Goal: Transaction & Acquisition: Purchase product/service

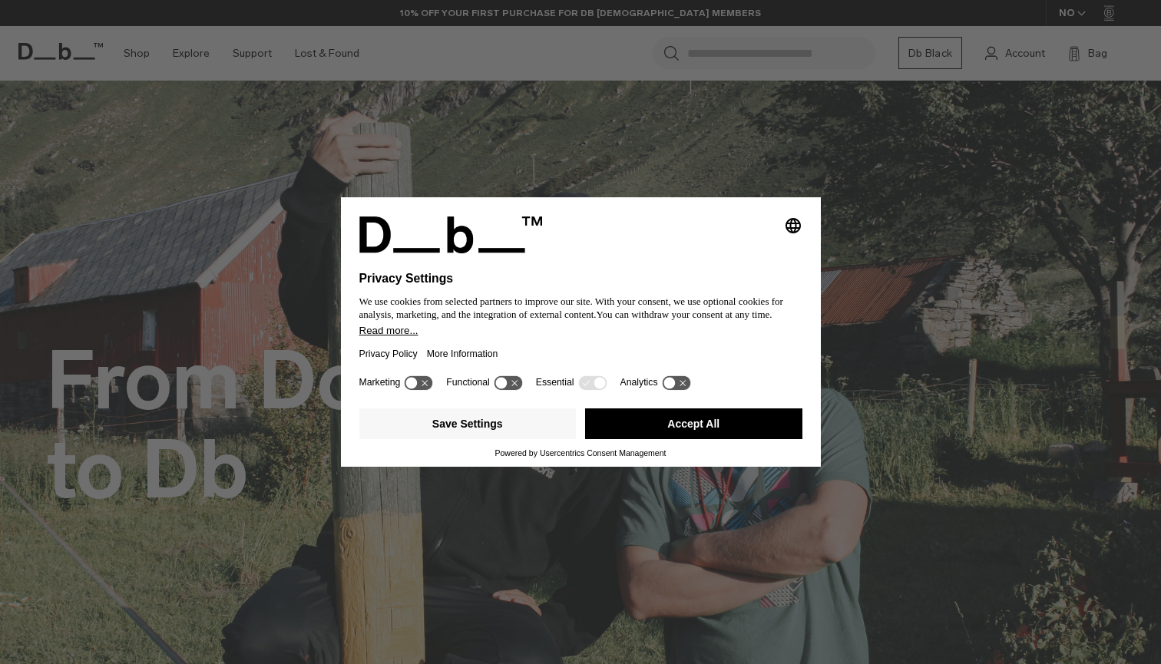
click at [693, 435] on button "Accept All" at bounding box center [693, 423] width 217 height 31
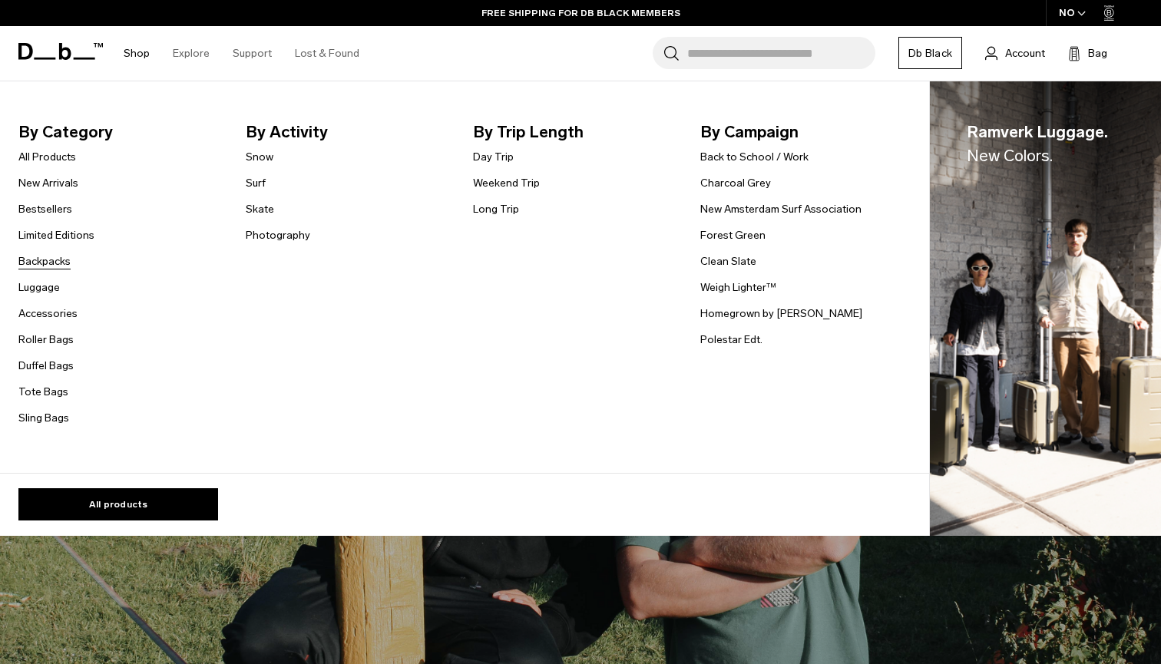
click at [53, 266] on link "Backpacks" at bounding box center [44, 261] width 52 height 16
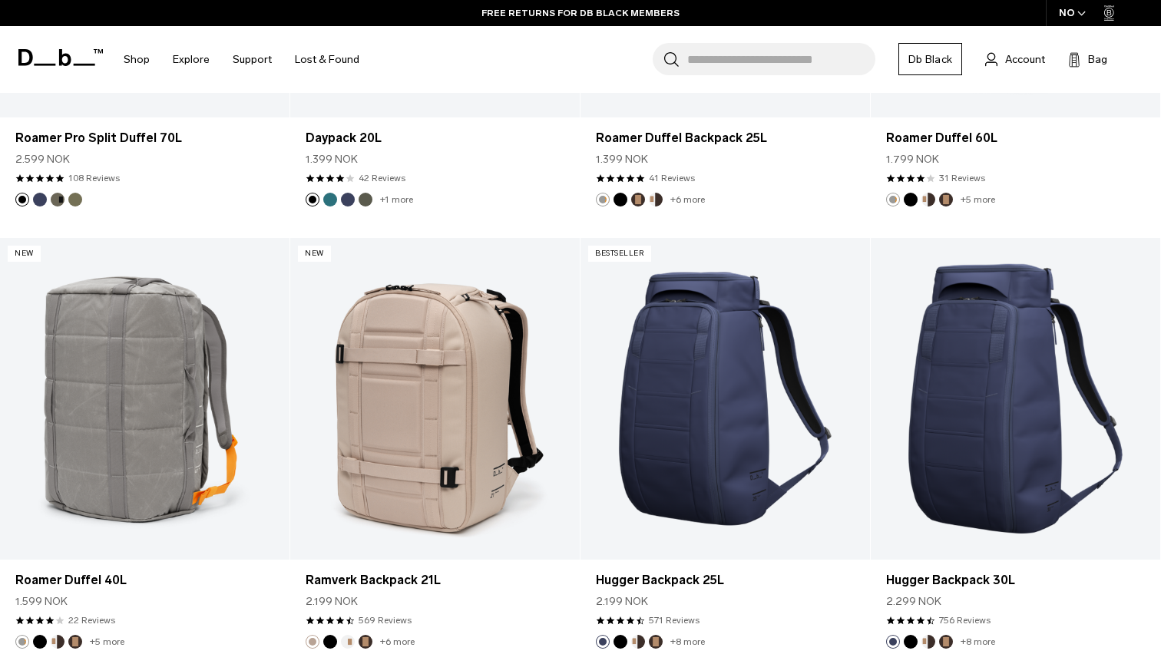
scroll to position [2394, 0]
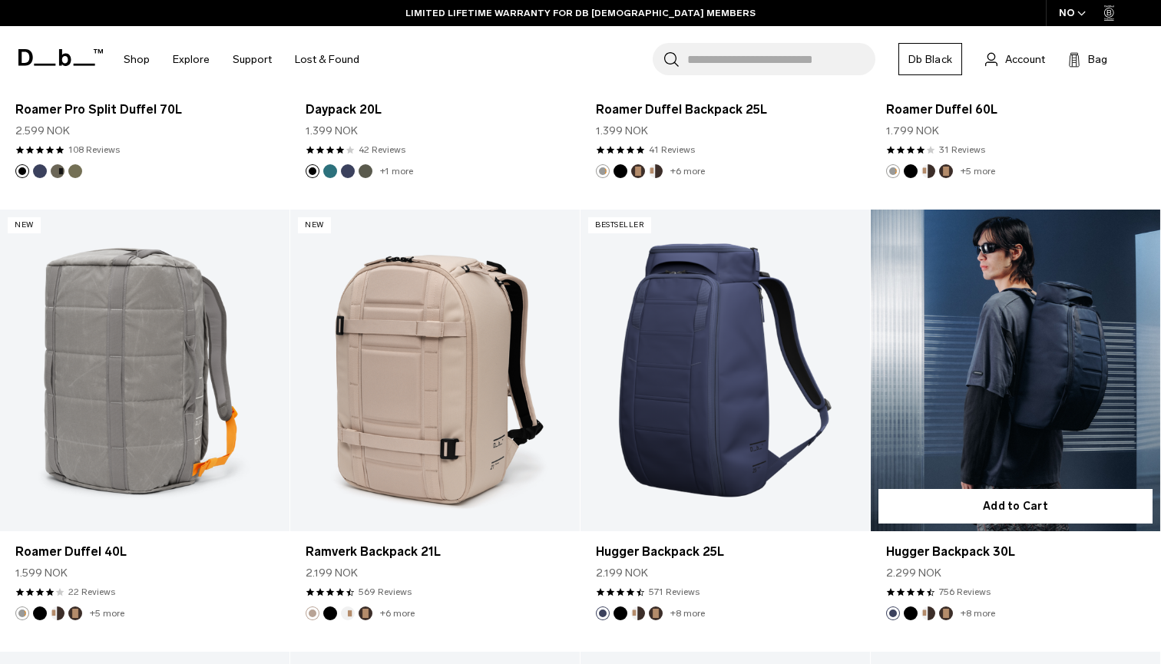
click at [928, 447] on link "Hugger Backpack 30L" at bounding box center [1015, 371] width 289 height 322
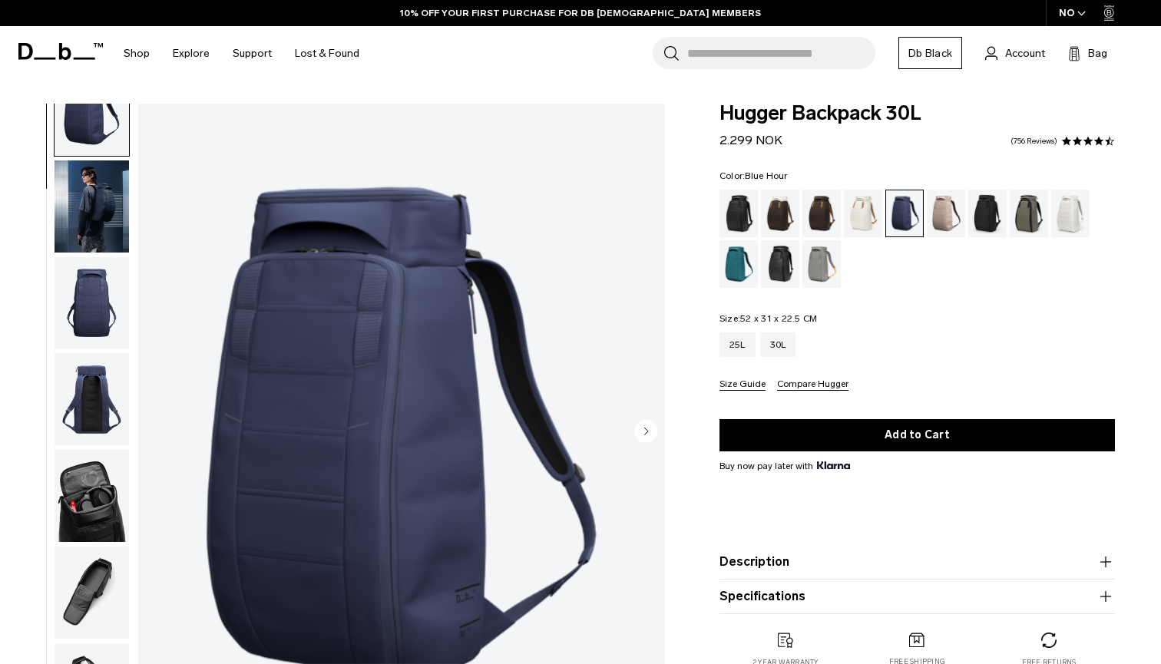
click at [89, 385] on img "button" at bounding box center [92, 399] width 74 height 92
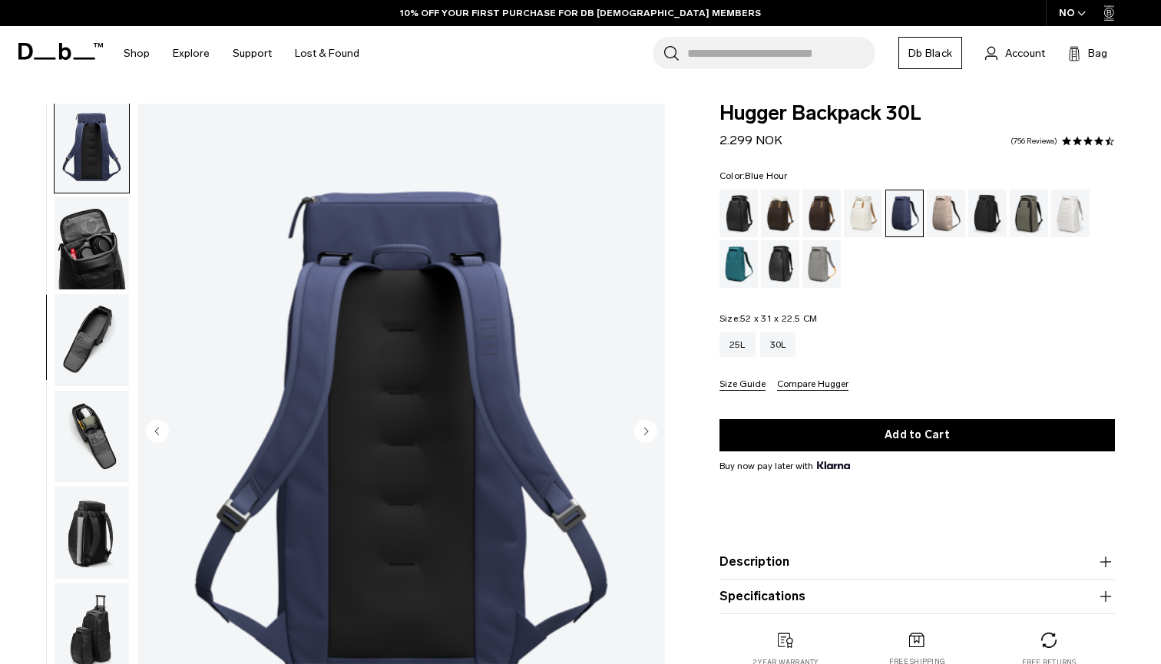
click at [93, 376] on img "button" at bounding box center [92, 340] width 74 height 92
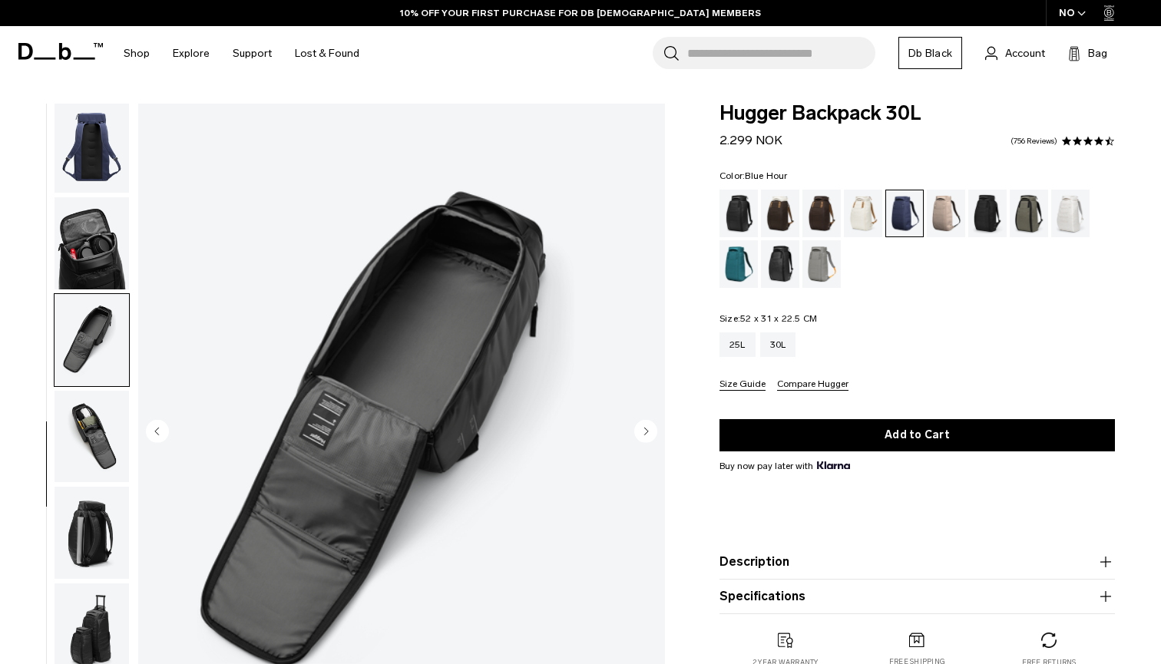
scroll to position [316, 0]
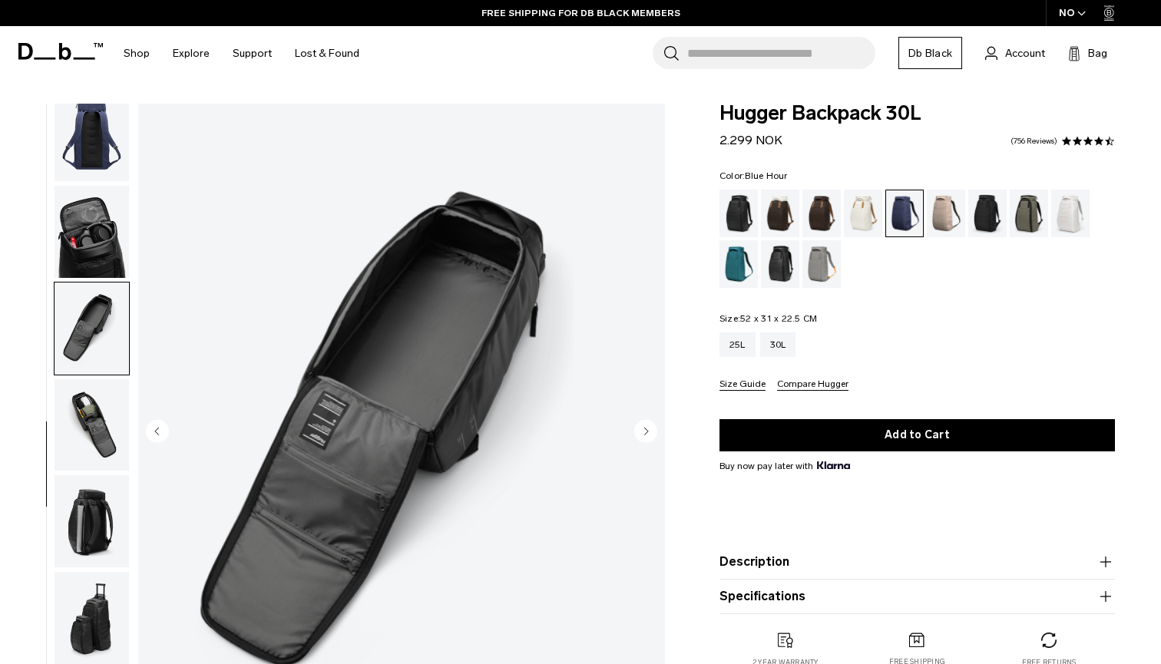
click at [92, 419] on img "button" at bounding box center [92, 425] width 74 height 92
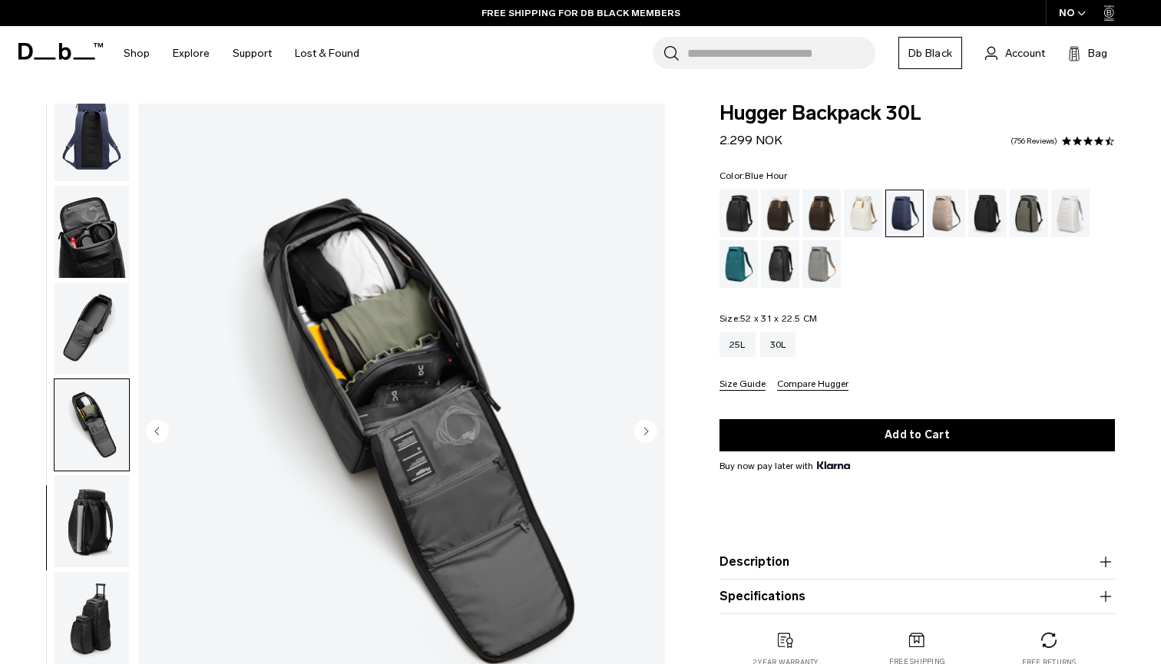
click at [101, 504] on img "button" at bounding box center [92, 521] width 74 height 92
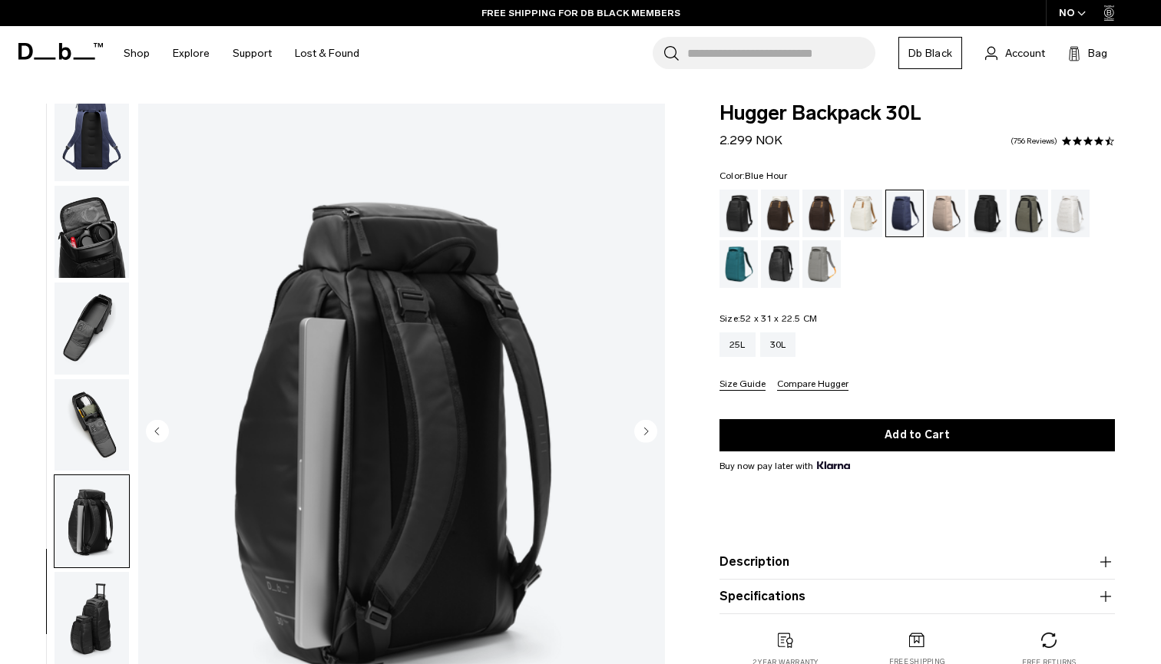
scroll to position [0, 0]
click at [740, 349] on div "25L" at bounding box center [737, 344] width 36 height 25
click at [762, 349] on div "30L" at bounding box center [778, 344] width 36 height 25
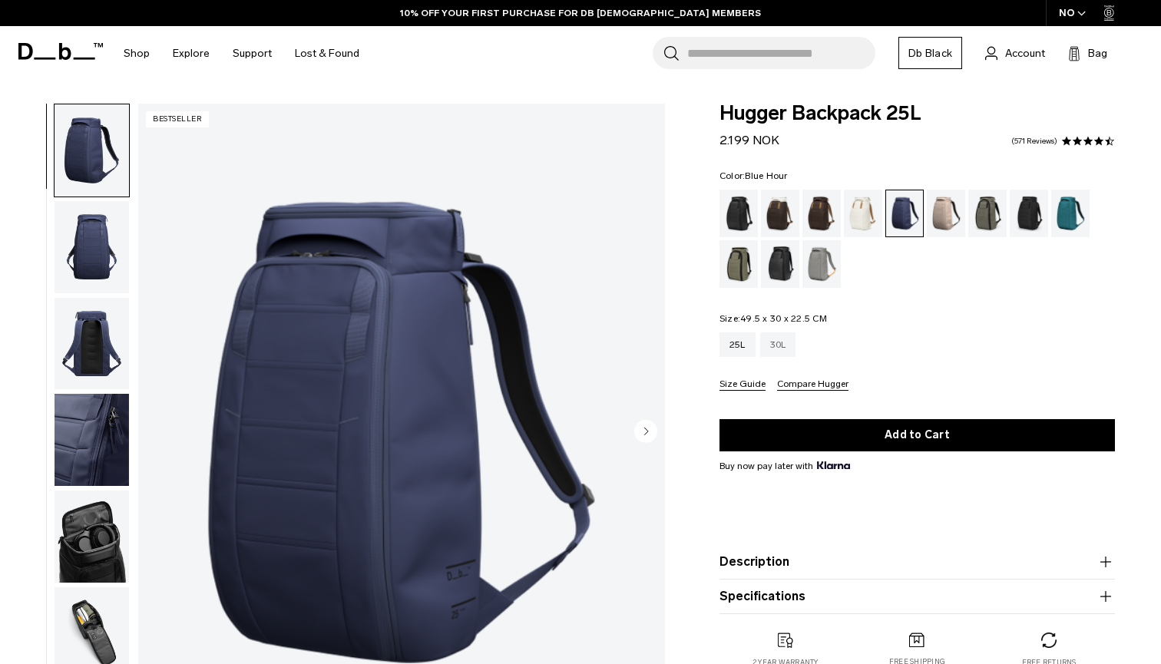
click at [788, 341] on div "30L" at bounding box center [778, 344] width 36 height 25
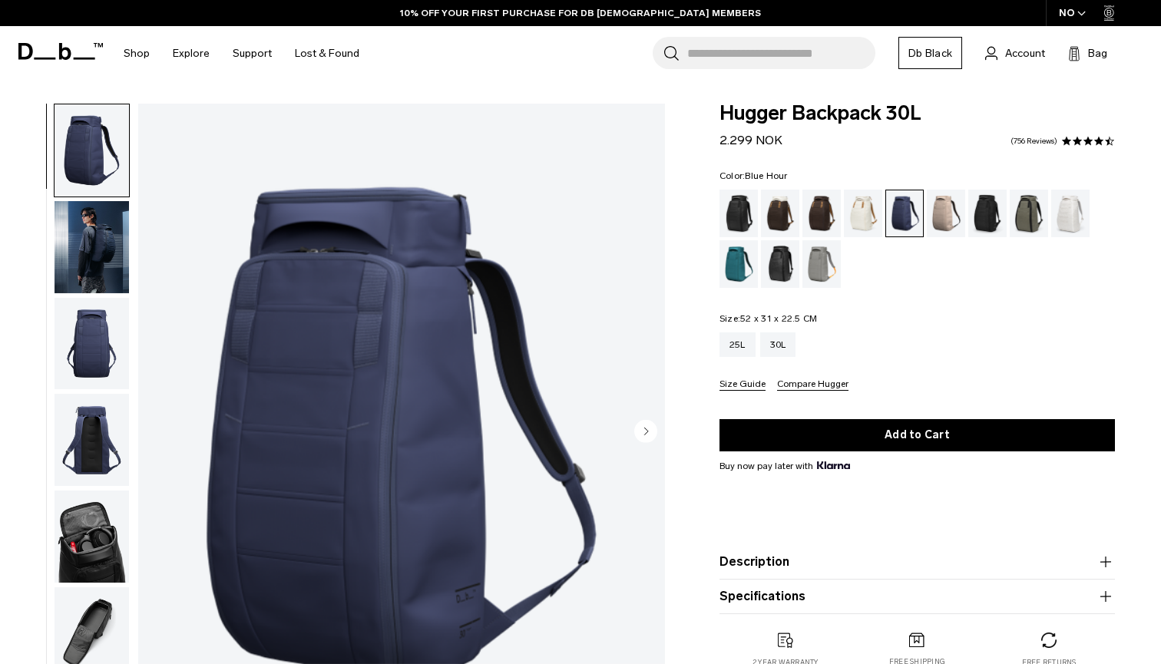
click at [75, 248] on img "button" at bounding box center [92, 247] width 74 height 92
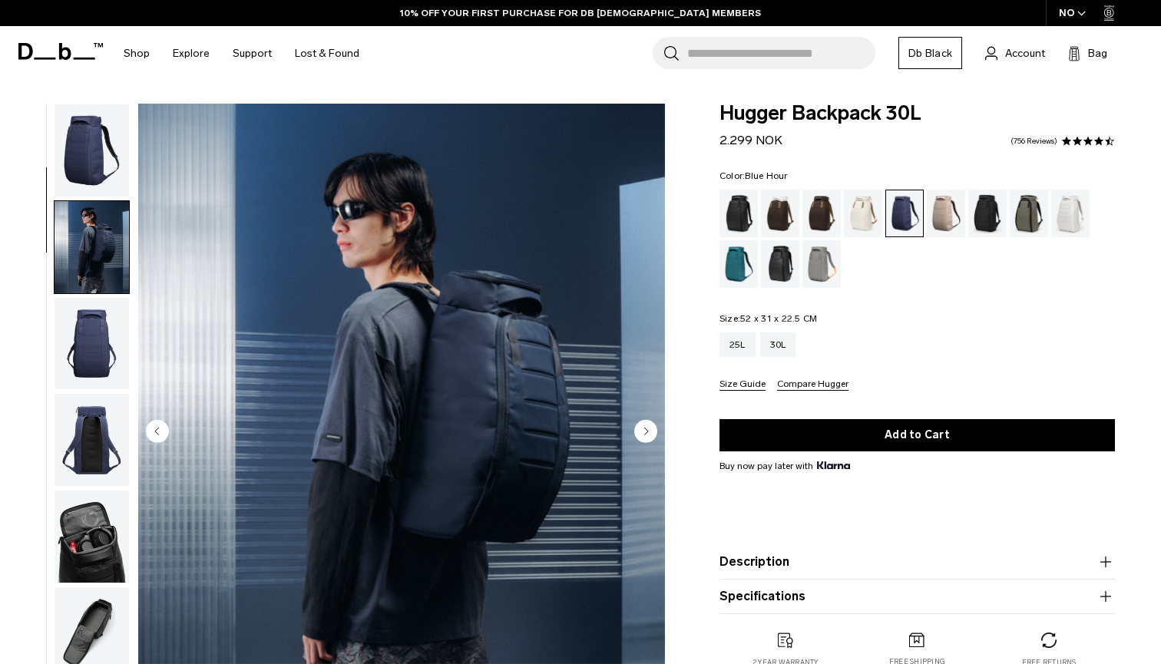
scroll to position [97, 0]
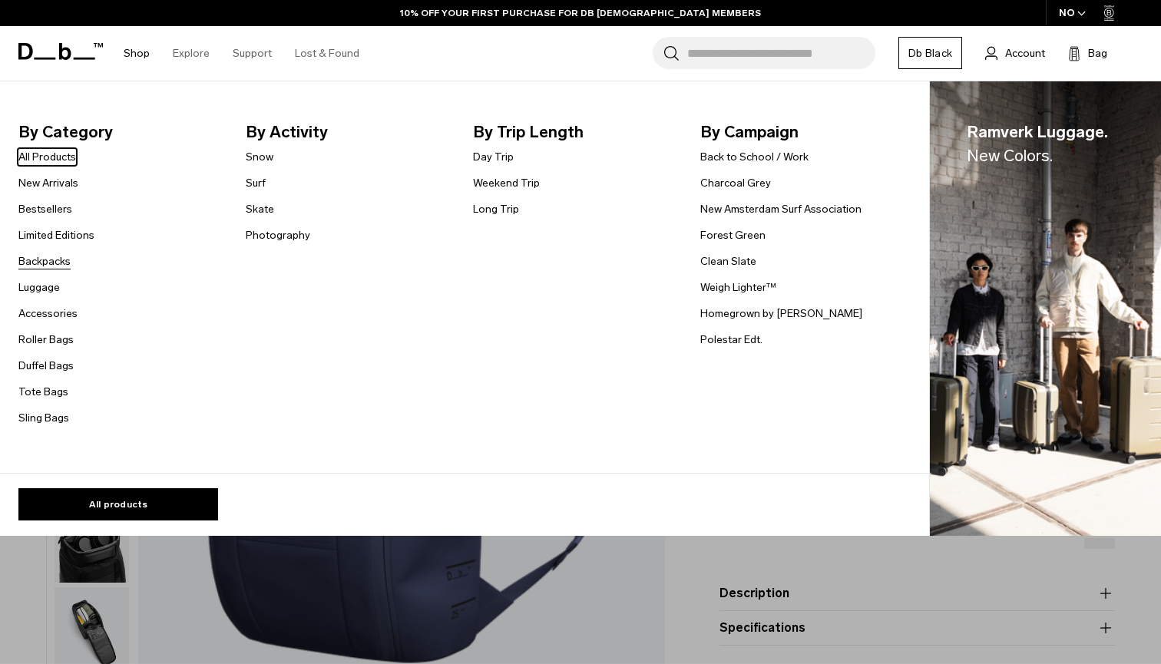
click at [45, 258] on link "Backpacks" at bounding box center [44, 261] width 52 height 16
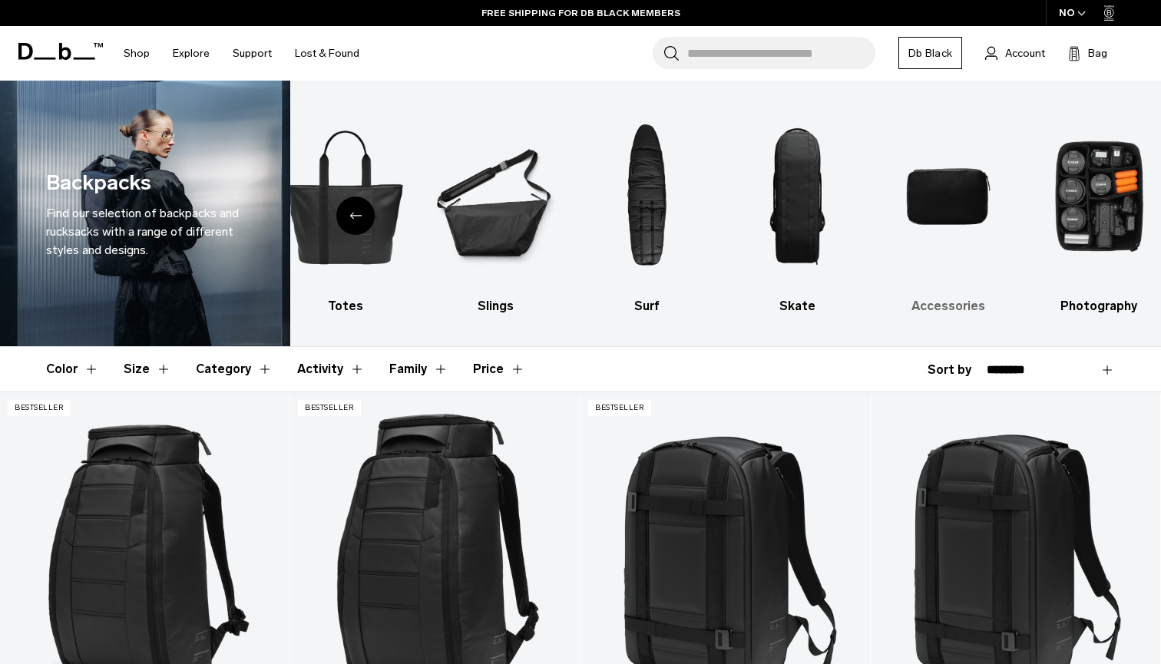
click at [924, 180] on img "9 / 10" at bounding box center [948, 197] width 124 height 186
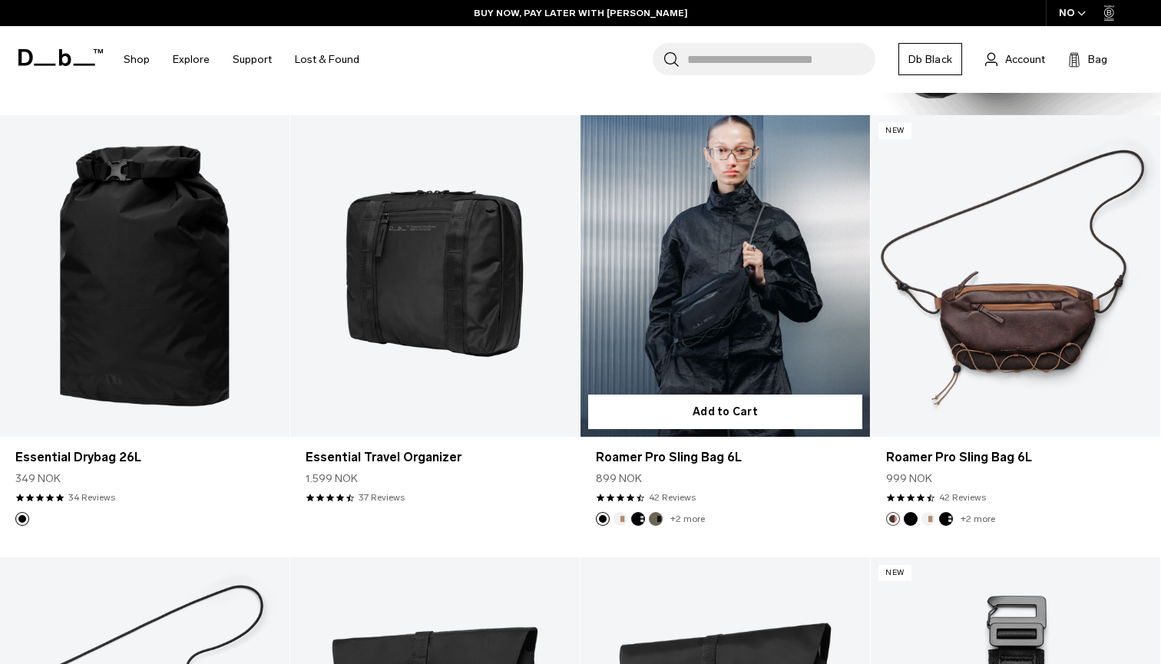
scroll to position [1604, 0]
click at [725, 319] on link "Roamer Pro Sling Bag 6L" at bounding box center [724, 276] width 289 height 322
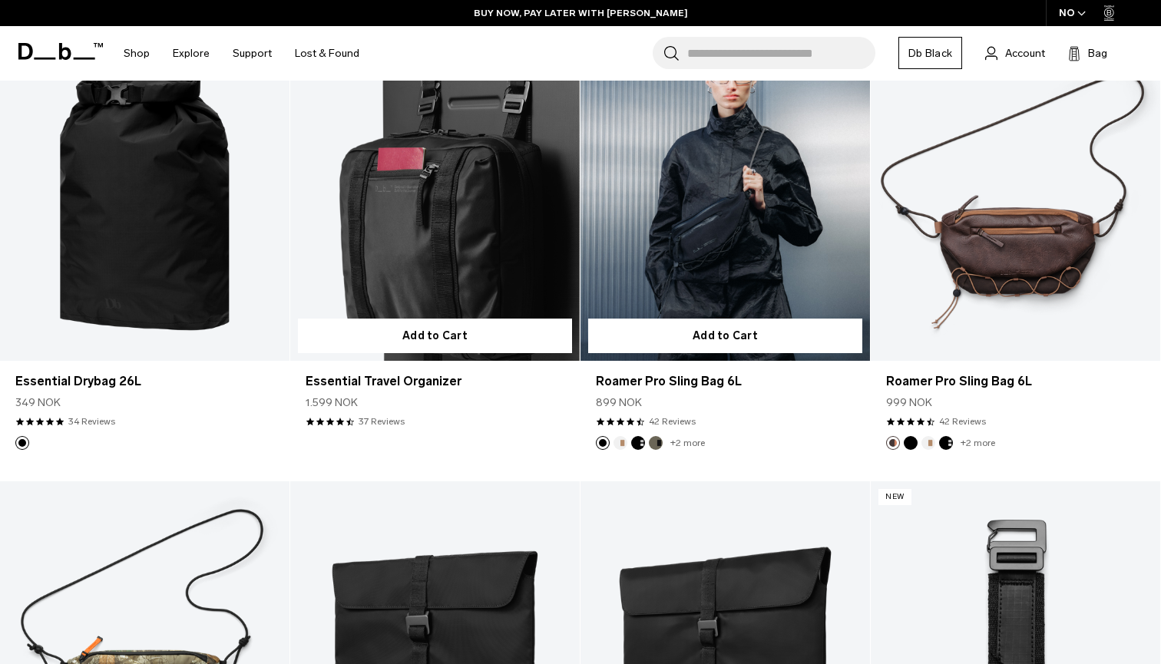
scroll to position [1662, 0]
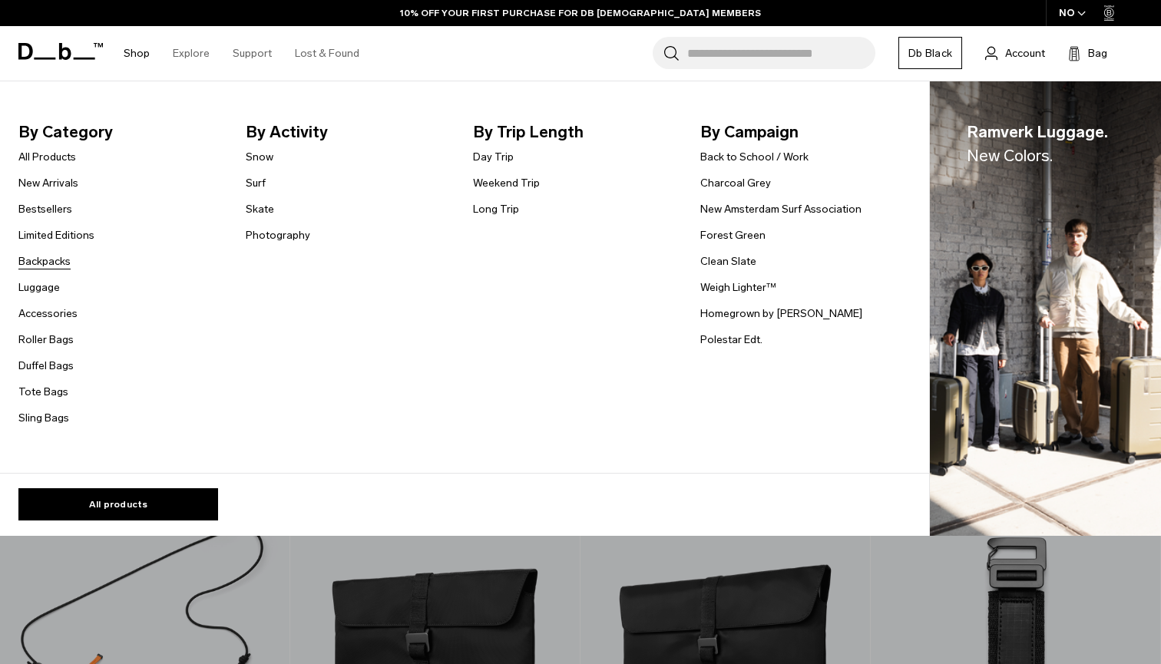
click at [42, 259] on link "Backpacks" at bounding box center [44, 261] width 52 height 16
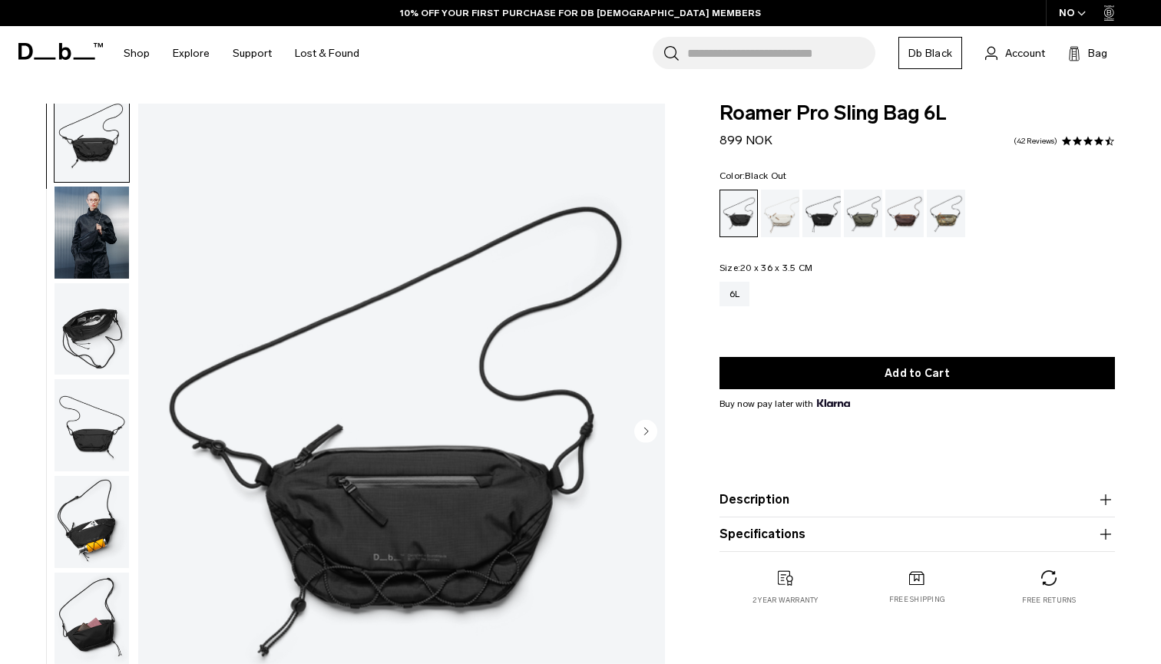
click at [103, 554] on img "button" at bounding box center [92, 522] width 74 height 92
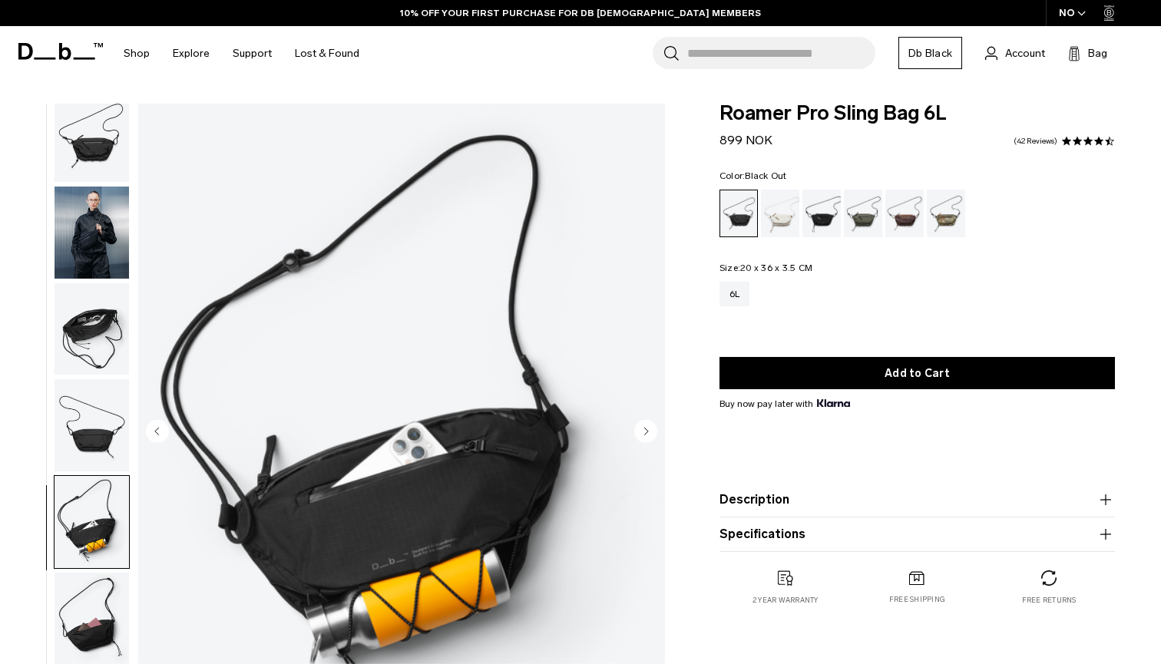
click at [102, 593] on img "button" at bounding box center [92, 619] width 74 height 92
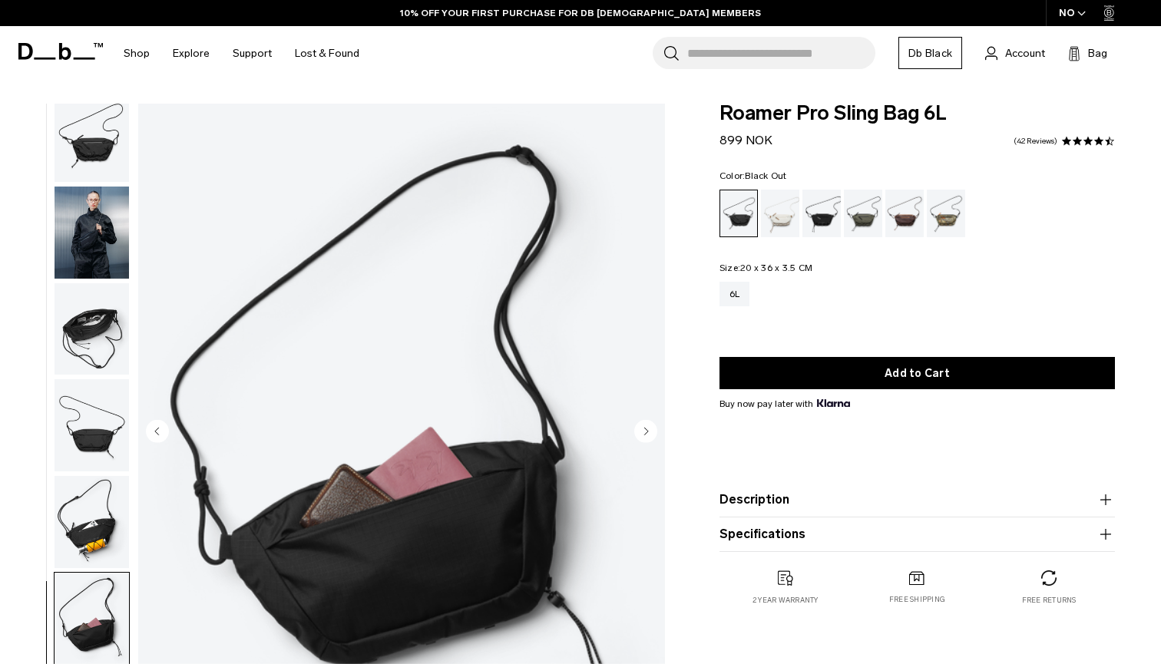
click at [102, 525] on img "button" at bounding box center [92, 522] width 74 height 92
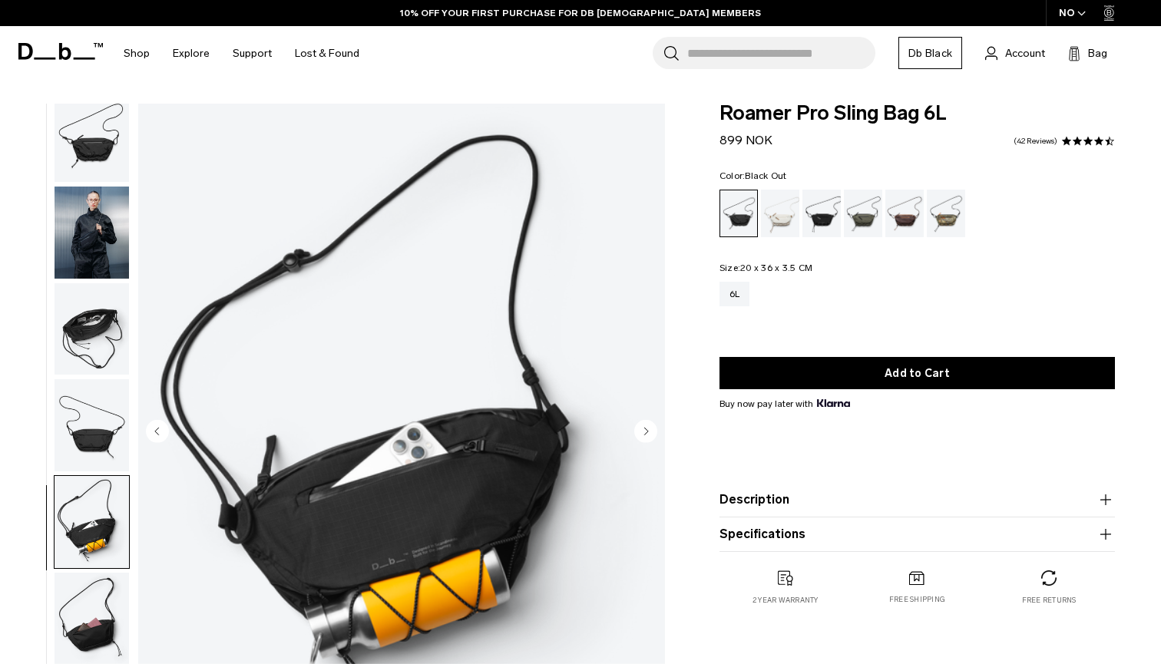
click at [104, 466] on img "button" at bounding box center [92, 425] width 74 height 92
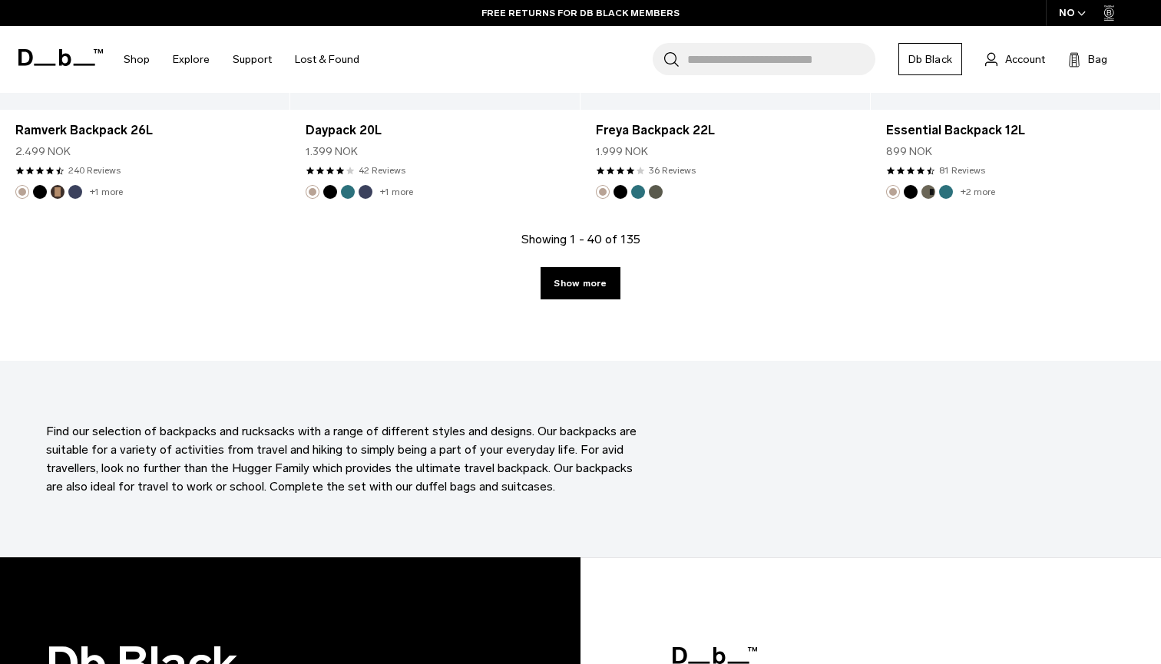
scroll to position [4669, 0]
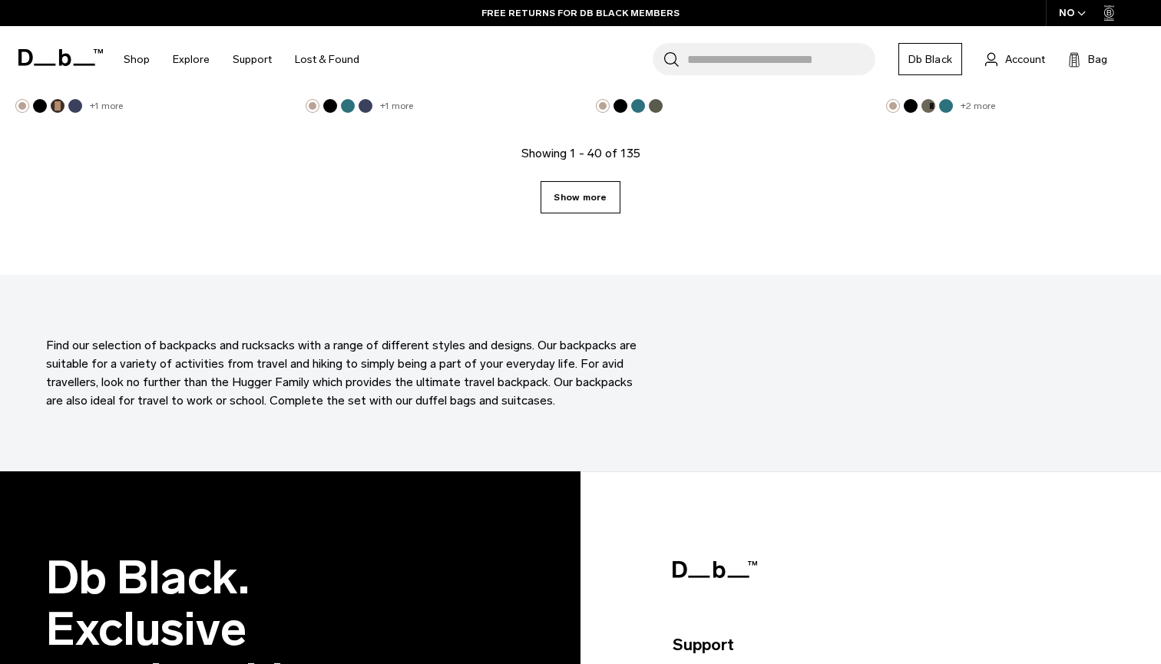
click at [606, 188] on link "Show more" at bounding box center [579, 197] width 79 height 32
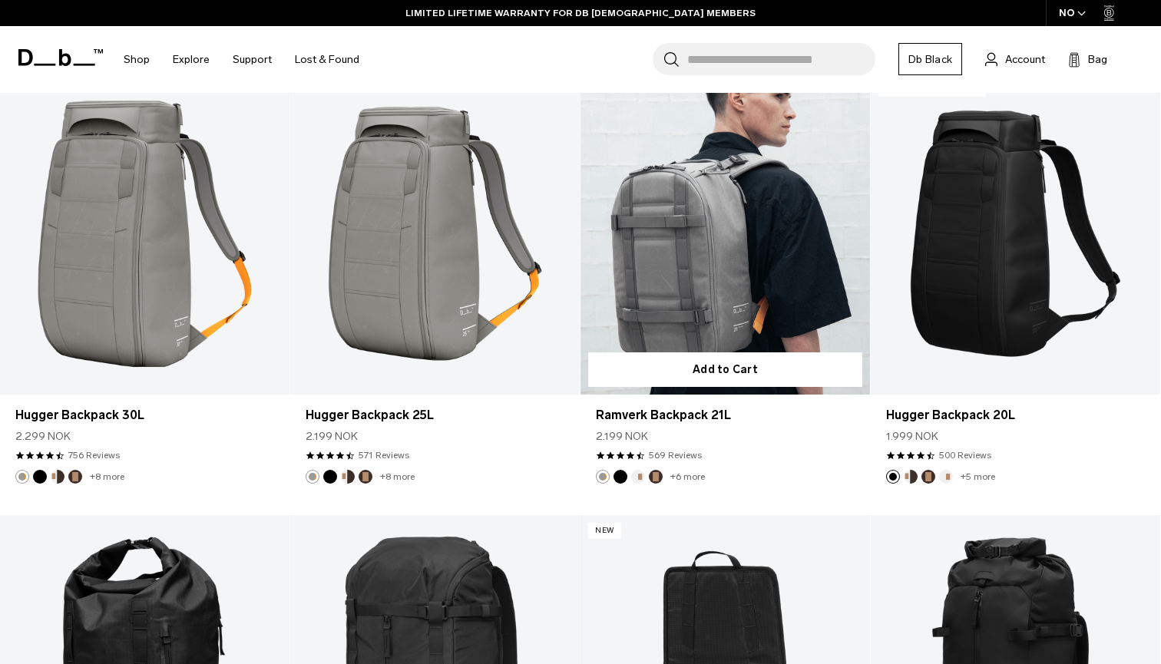
scroll to position [5180, 0]
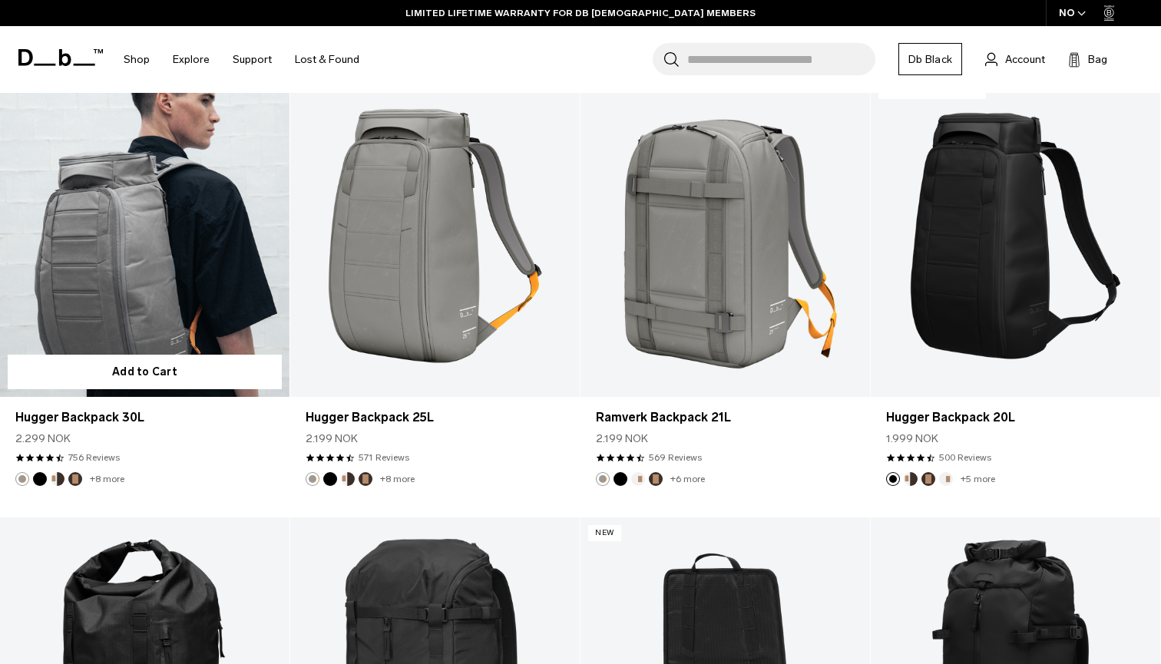
click at [227, 299] on link "Hugger Backpack 30L" at bounding box center [144, 236] width 289 height 322
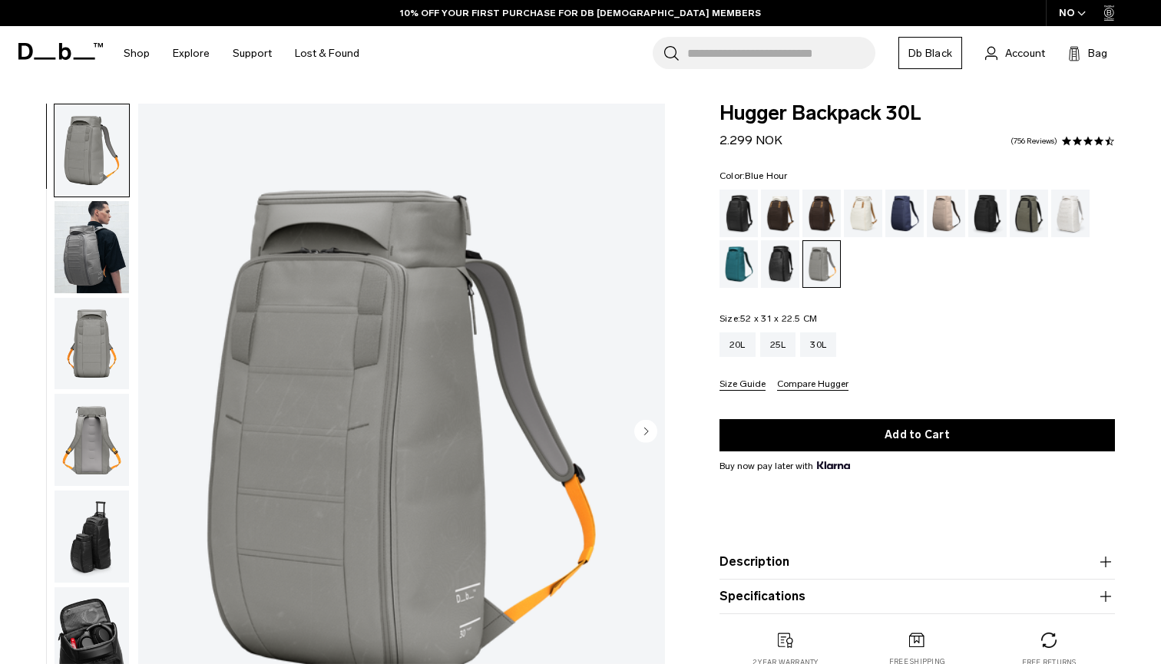
click at [897, 213] on div "Blue Hour" at bounding box center [904, 214] width 39 height 48
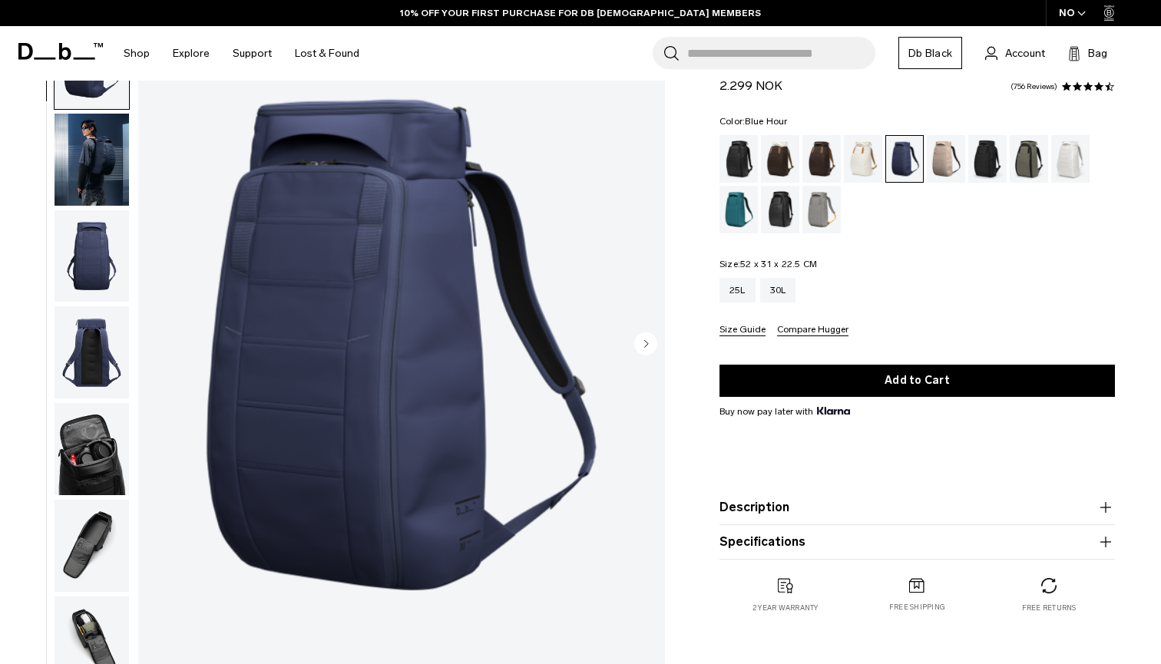
click at [121, 342] on img "button" at bounding box center [92, 352] width 74 height 92
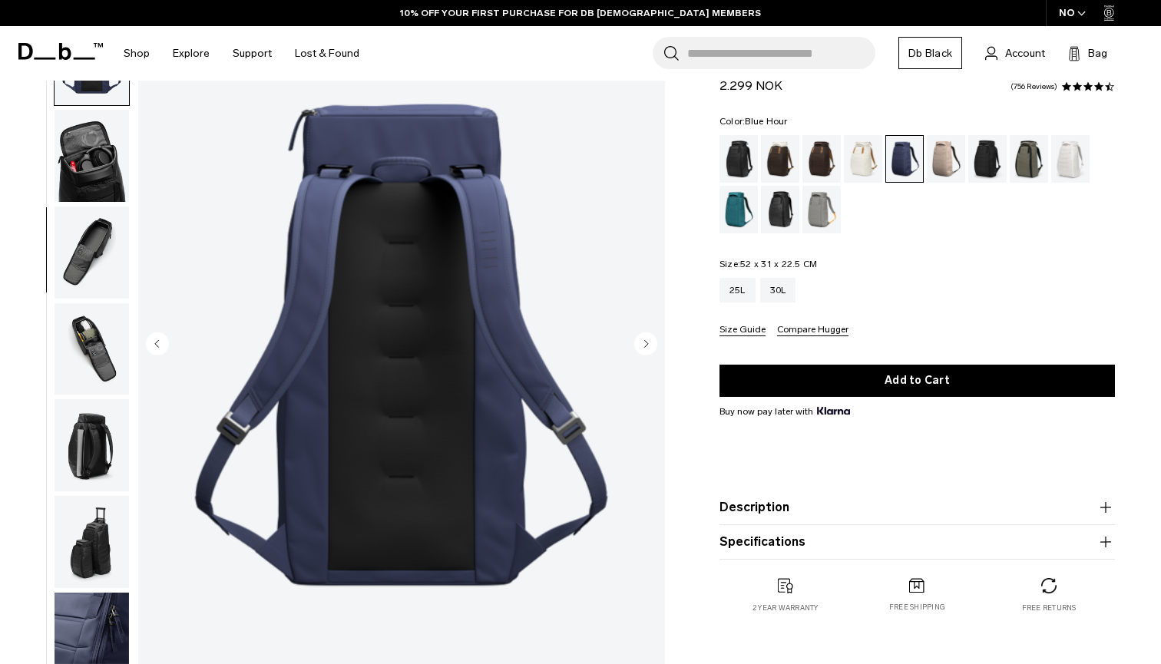
click at [114, 372] on img "button" at bounding box center [92, 349] width 74 height 92
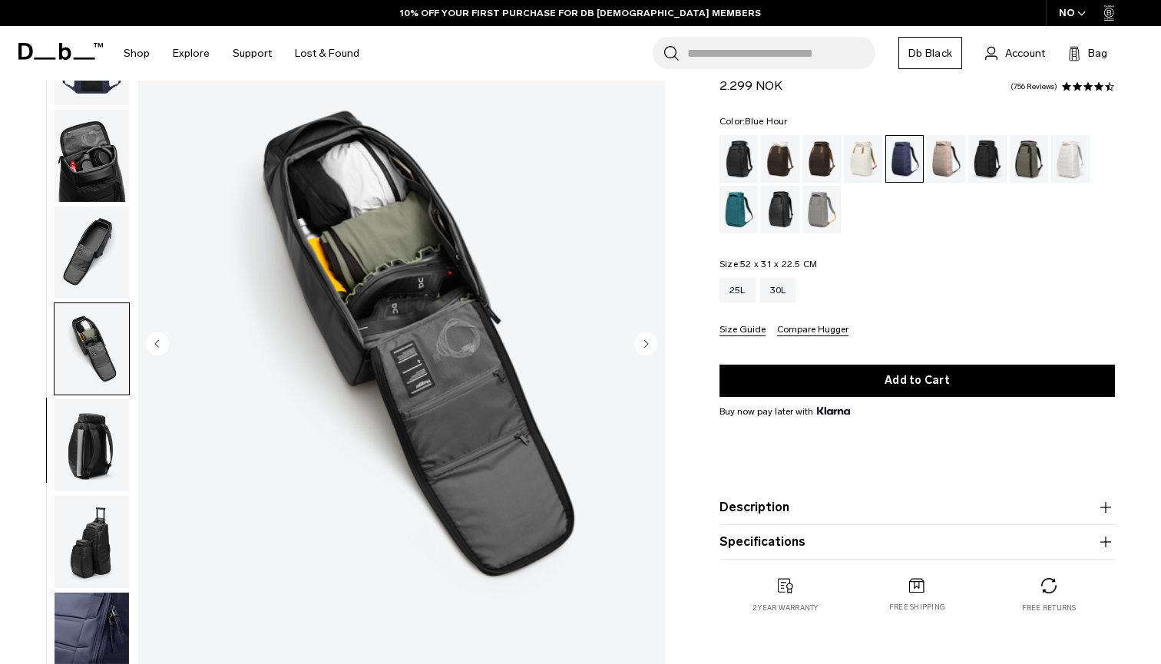
scroll to position [316, 0]
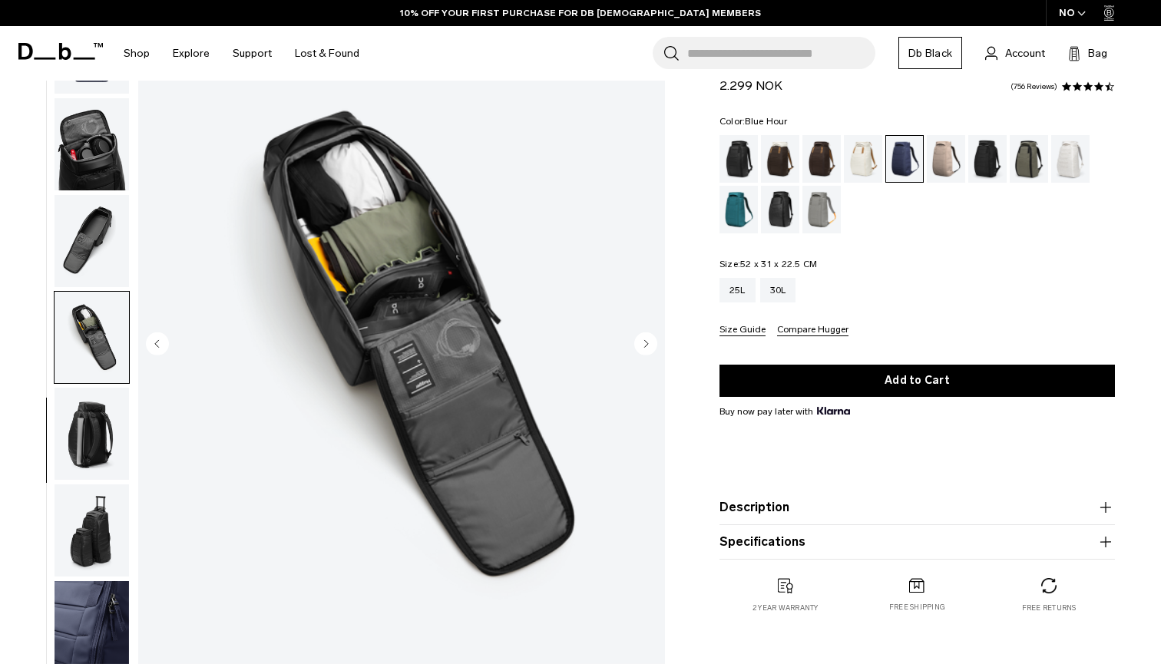
click at [107, 398] on img "button" at bounding box center [92, 434] width 74 height 92
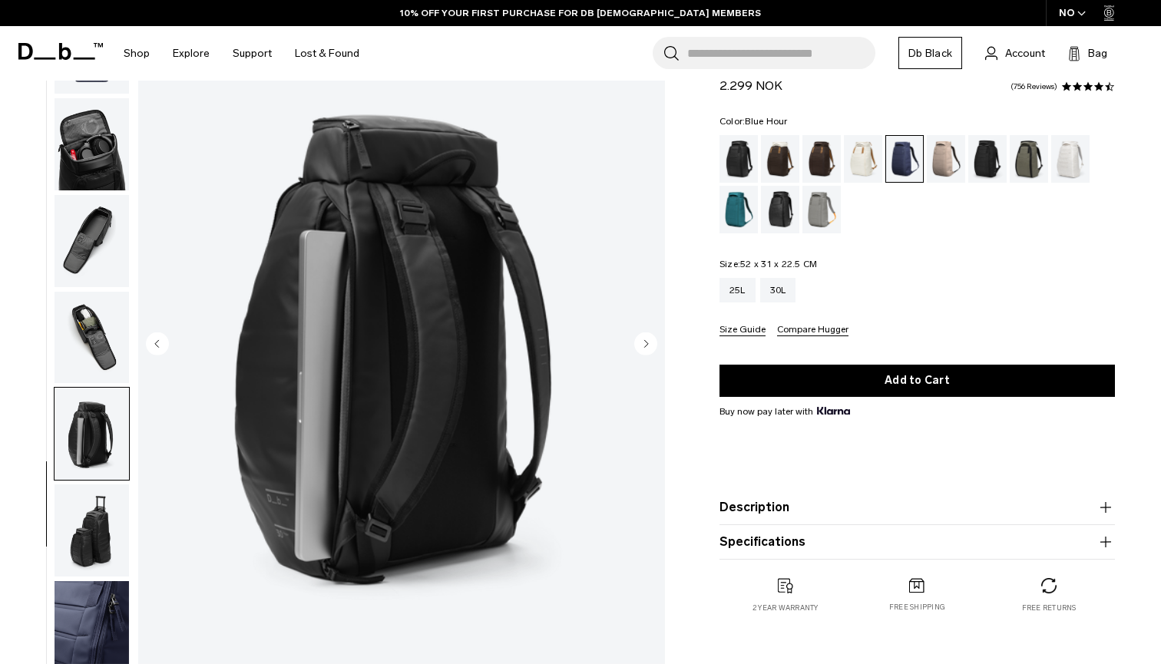
click at [112, 607] on img "button" at bounding box center [92, 627] width 74 height 92
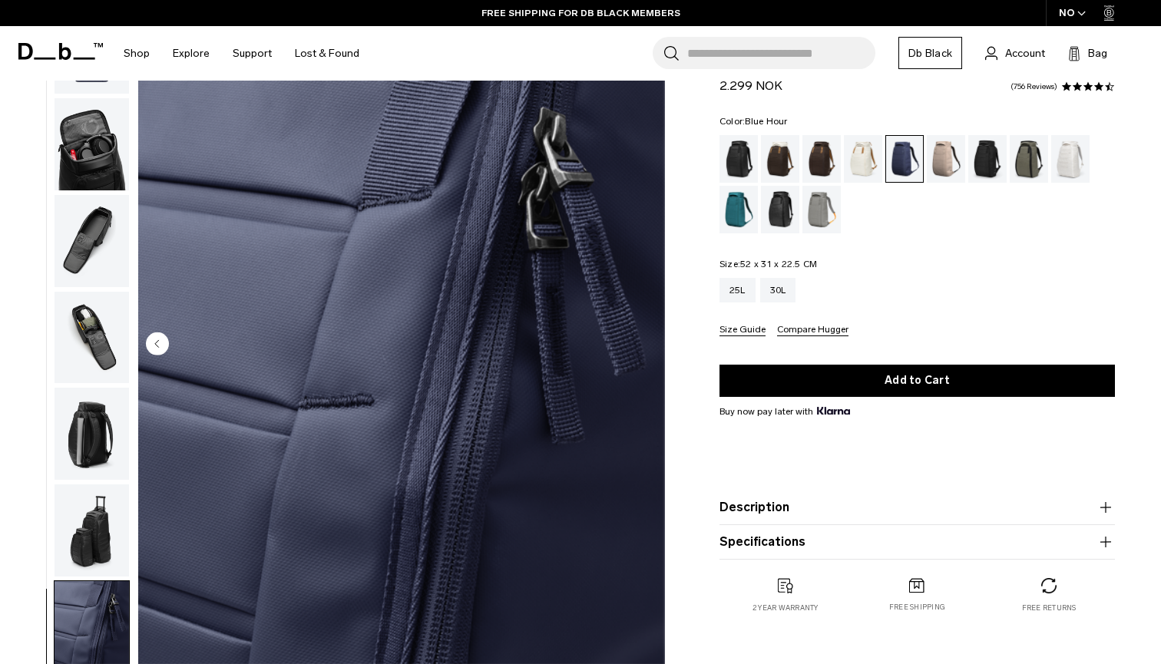
click at [112, 536] on img "button" at bounding box center [92, 530] width 74 height 92
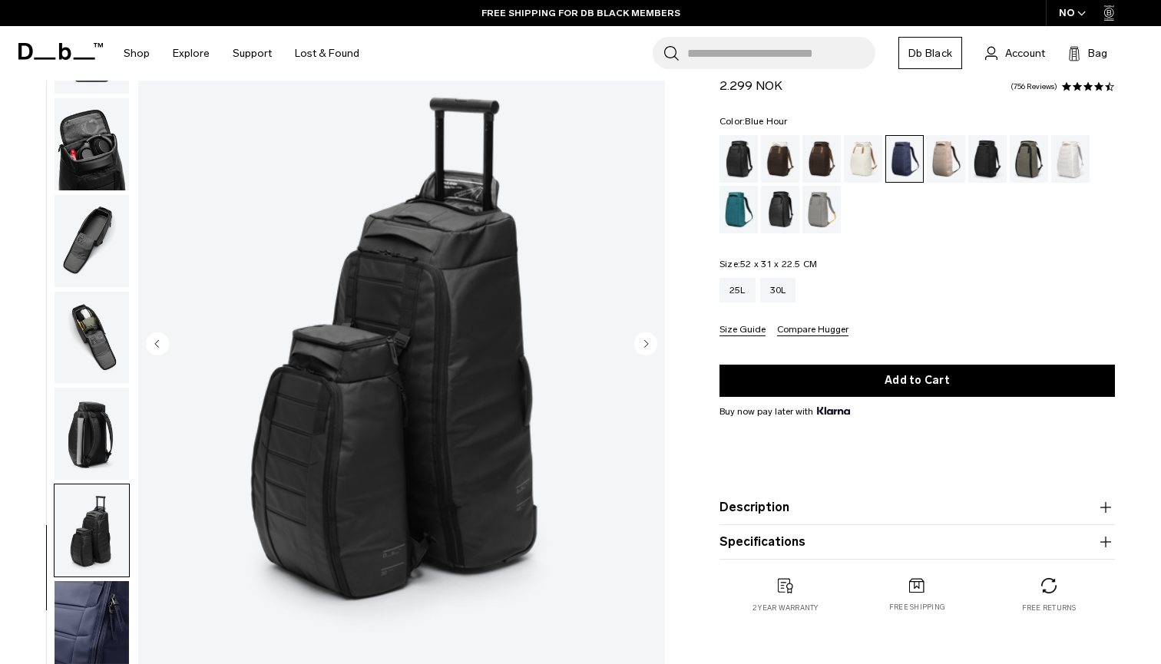
click at [104, 452] on img "button" at bounding box center [92, 434] width 74 height 92
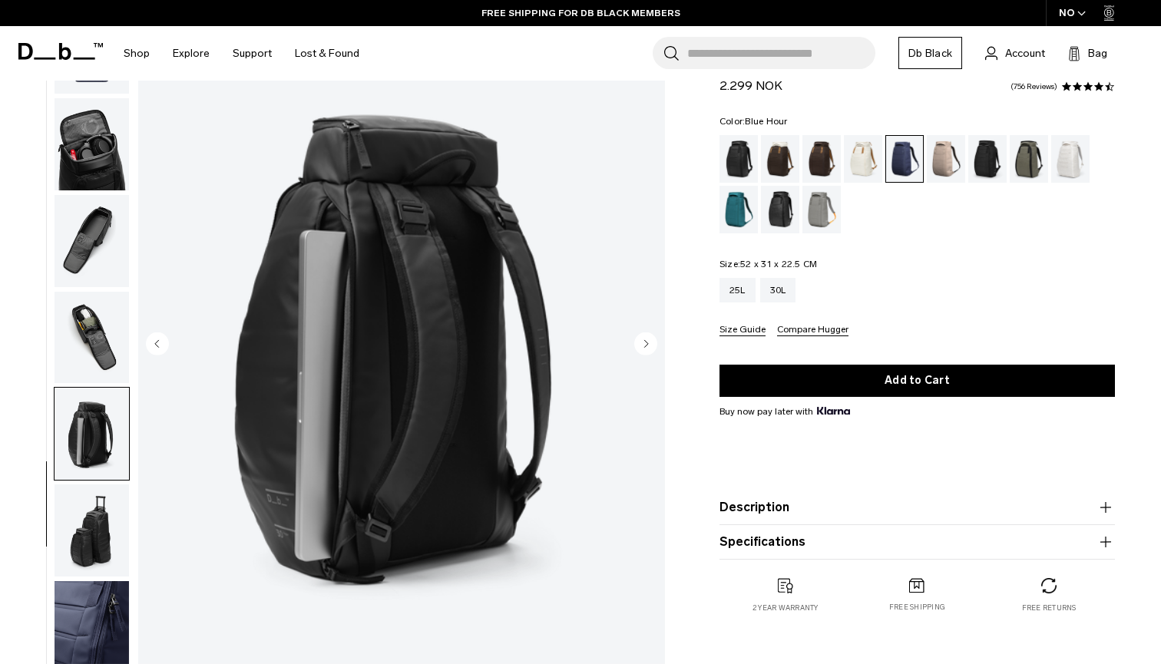
click at [111, 326] on img "button" at bounding box center [92, 338] width 74 height 92
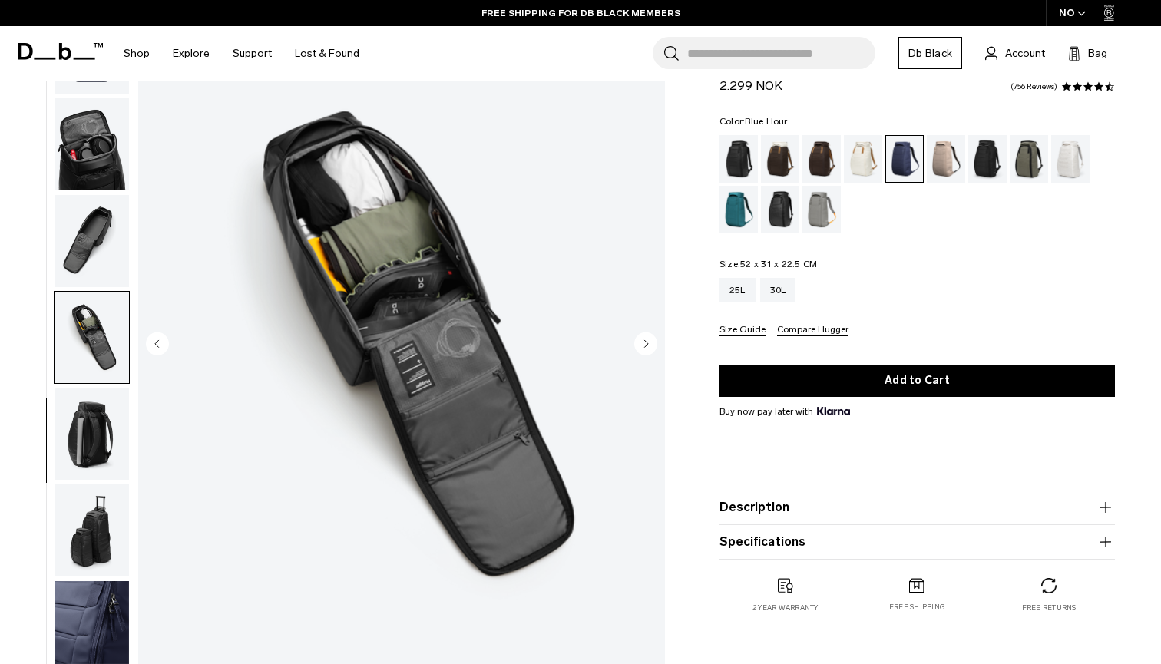
click at [100, 218] on img "button" at bounding box center [92, 241] width 74 height 92
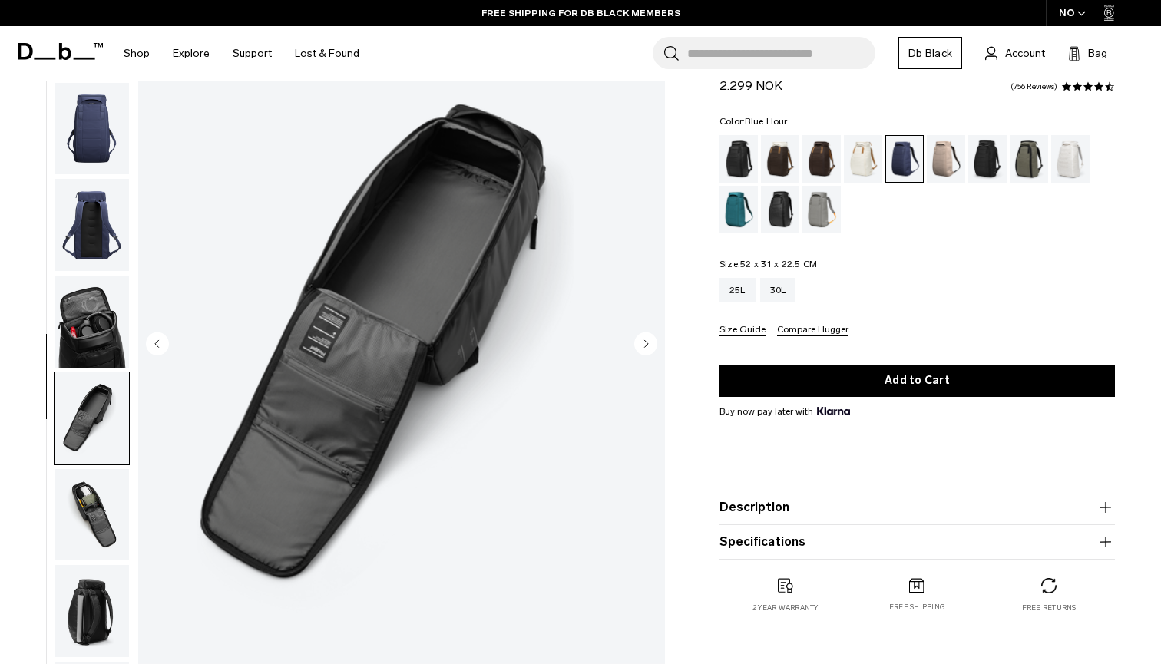
click at [102, 271] on img "button" at bounding box center [92, 225] width 74 height 92
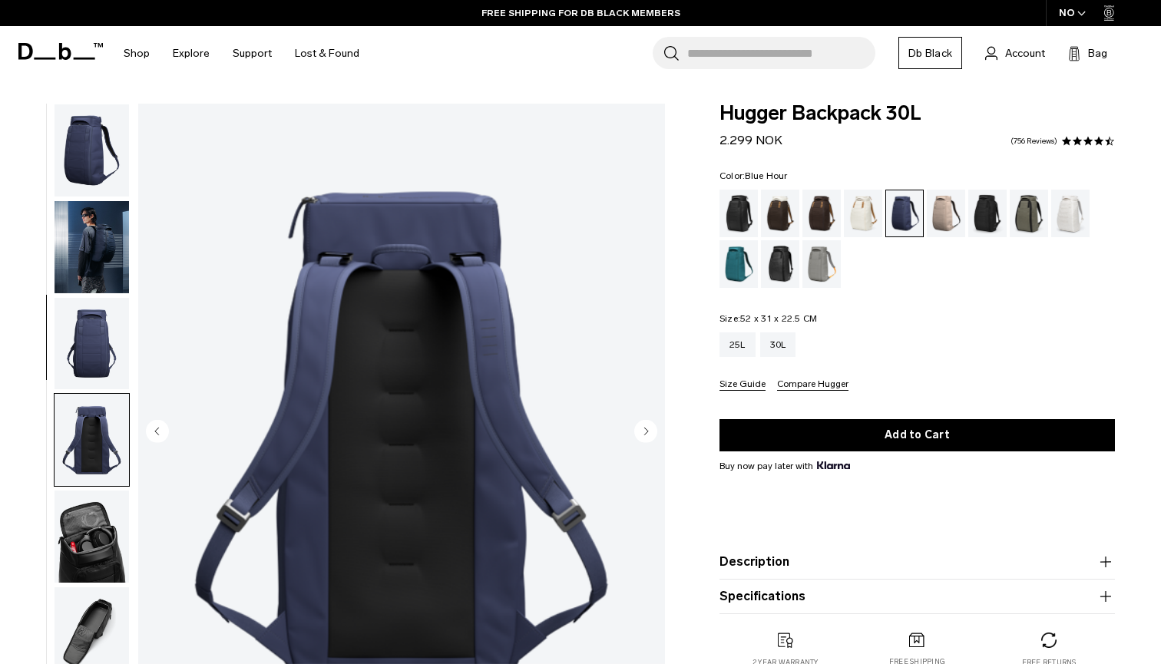
scroll to position [0, 0]
click at [96, 167] on img "button" at bounding box center [92, 150] width 74 height 92
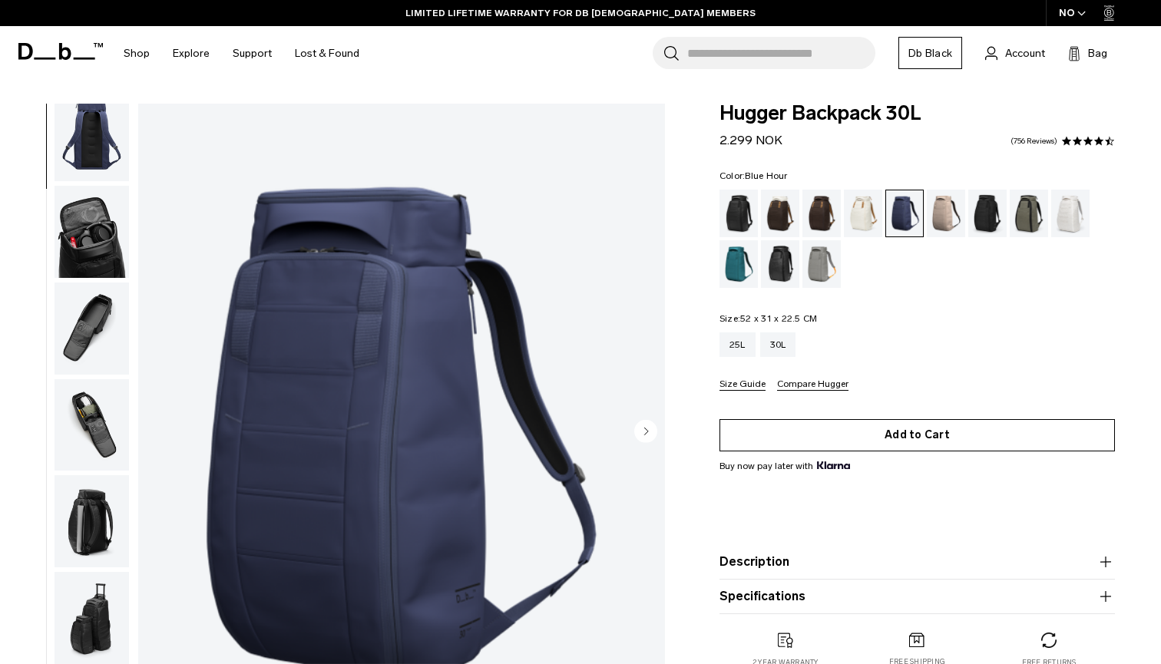
click at [829, 428] on button "Add to Cart" at bounding box center [916, 435] width 395 height 32
